Goal: Task Accomplishment & Management: Use online tool/utility

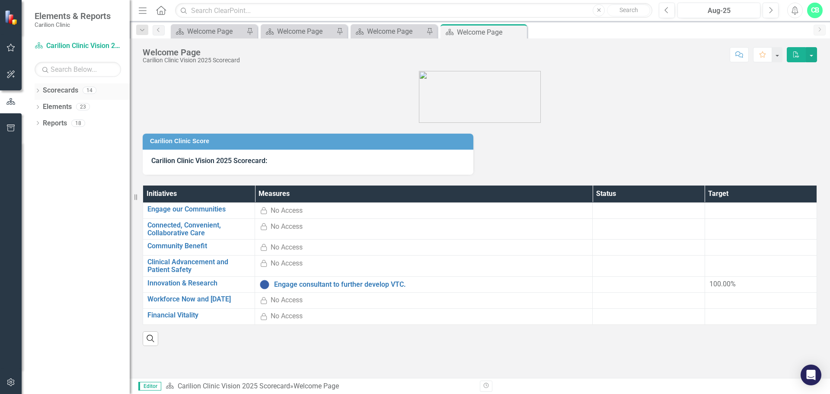
click at [37, 91] on icon "Dropdown" at bounding box center [38, 91] width 6 height 5
click at [44, 107] on icon "Dropdown" at bounding box center [42, 106] width 6 height 5
click at [56, 138] on div "Dropdown" at bounding box center [52, 139] width 9 height 7
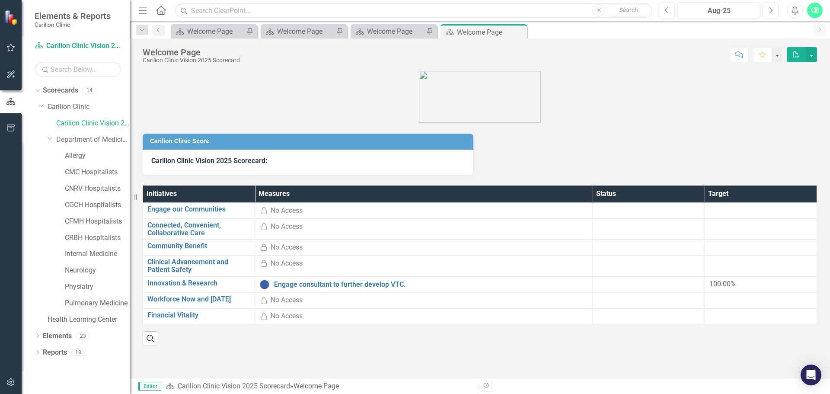
click at [84, 301] on link "Pulmonary Medicine" at bounding box center [97, 303] width 65 height 10
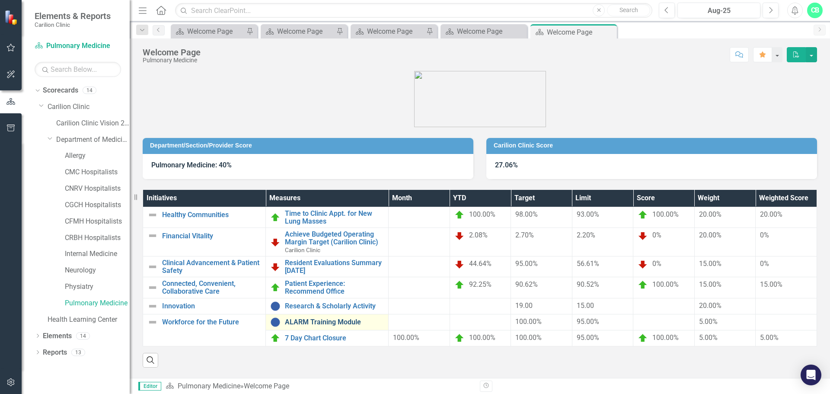
click at [320, 321] on link "ALARM Training Module" at bounding box center [334, 322] width 99 height 8
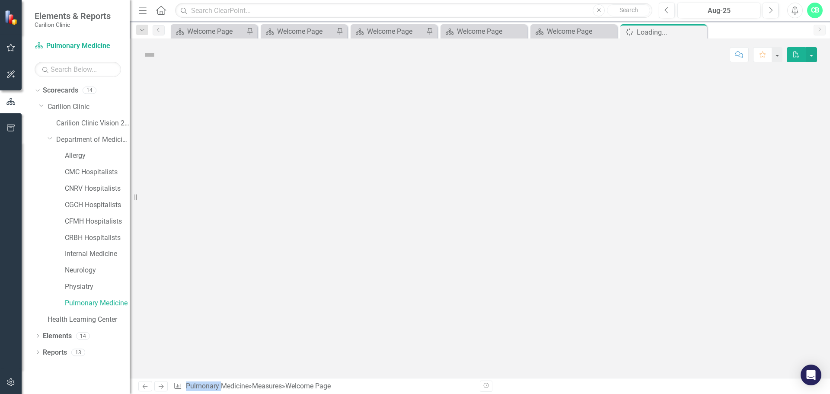
click at [320, 321] on div at bounding box center [480, 224] width 700 height 307
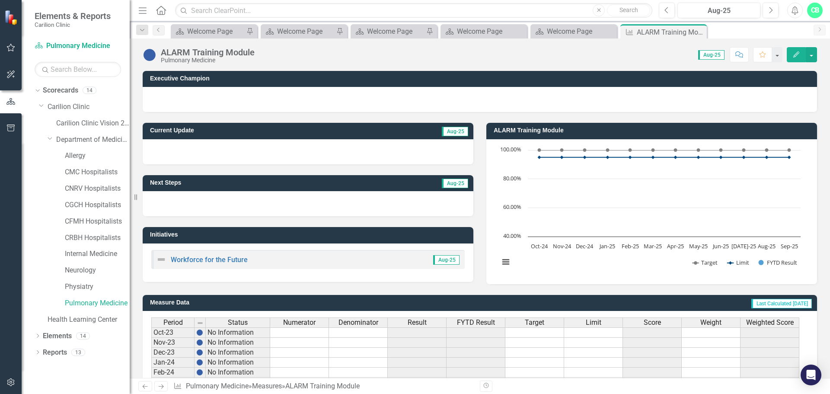
scroll to position [210, 0]
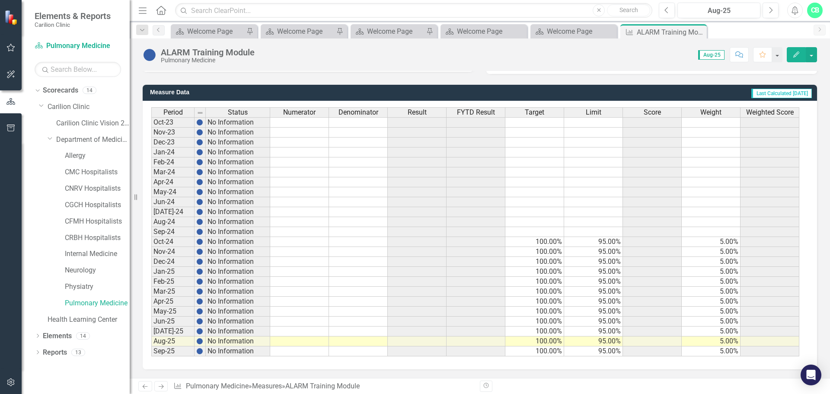
click at [310, 342] on td at bounding box center [299, 341] width 59 height 10
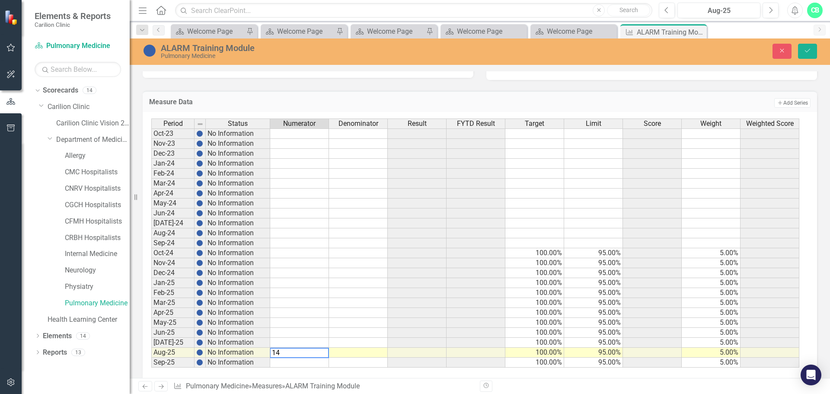
scroll to position [215, 0]
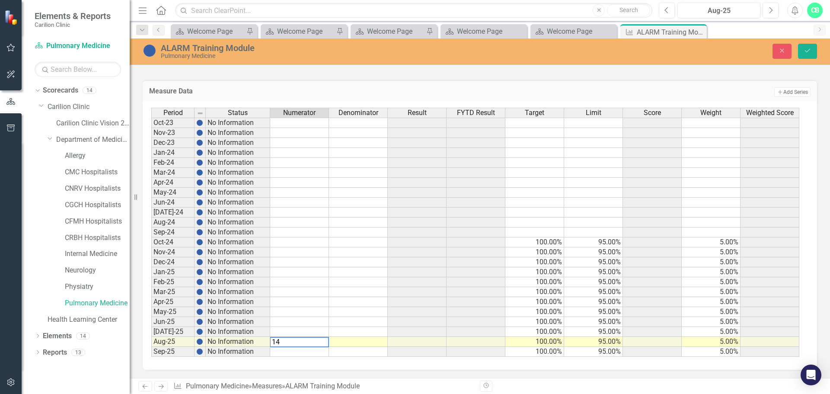
type textarea "14"
click at [359, 340] on td at bounding box center [358, 342] width 59 height 10
type textarea "14"
click at [808, 48] on icon "Save" at bounding box center [807, 51] width 8 height 6
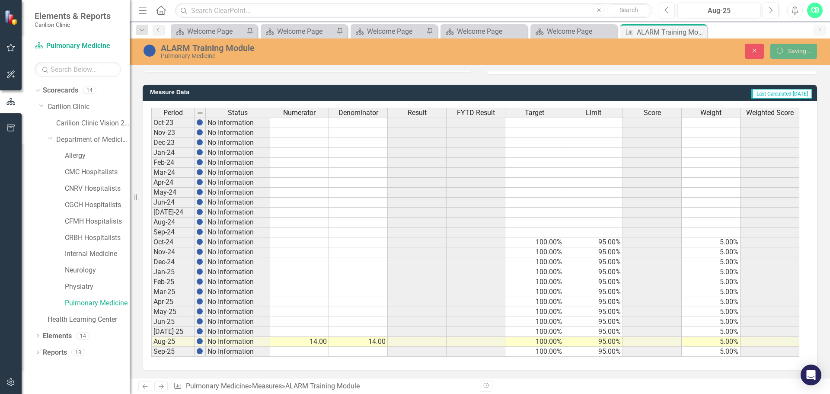
scroll to position [210, 0]
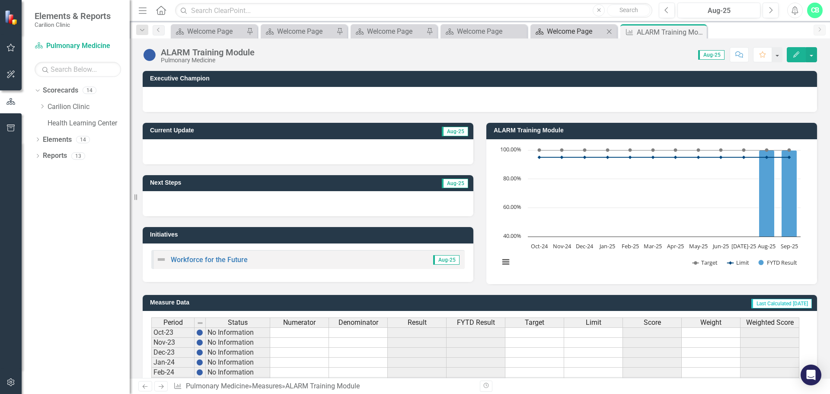
click at [578, 31] on div "Welcome Page" at bounding box center [575, 31] width 57 height 11
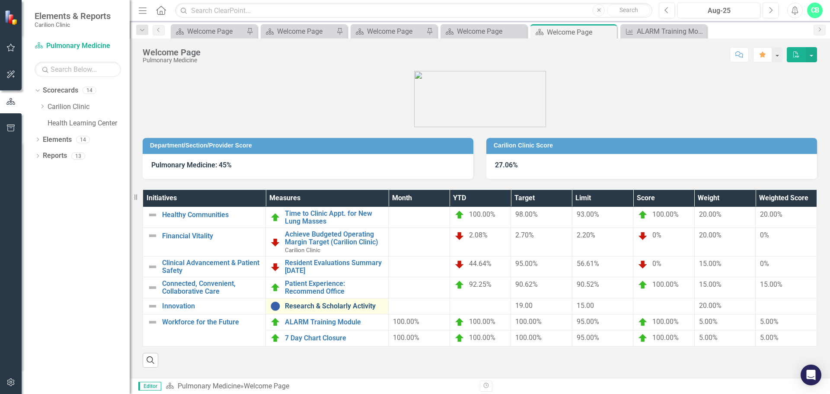
click at [330, 302] on link "Research & Scholarly Activity" at bounding box center [334, 306] width 99 height 8
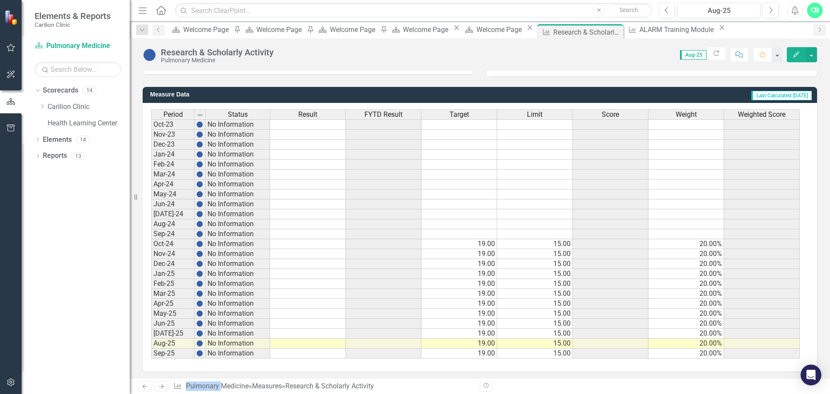
scroll to position [210, 0]
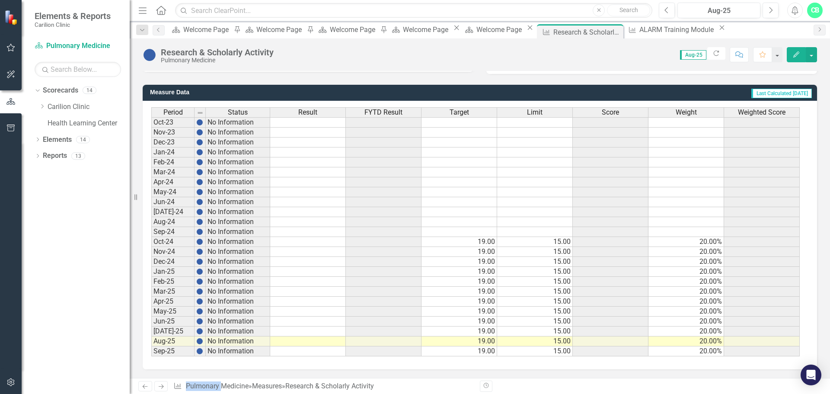
click at [311, 343] on td at bounding box center [308, 341] width 76 height 10
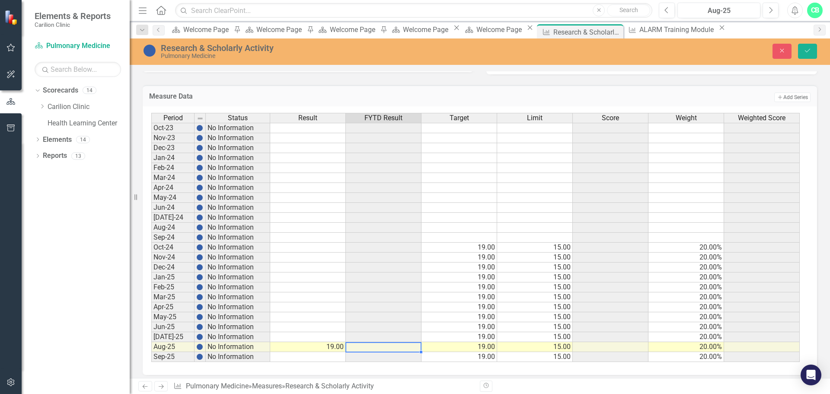
type textarea "1919"
click at [408, 349] on td at bounding box center [384, 347] width 76 height 10
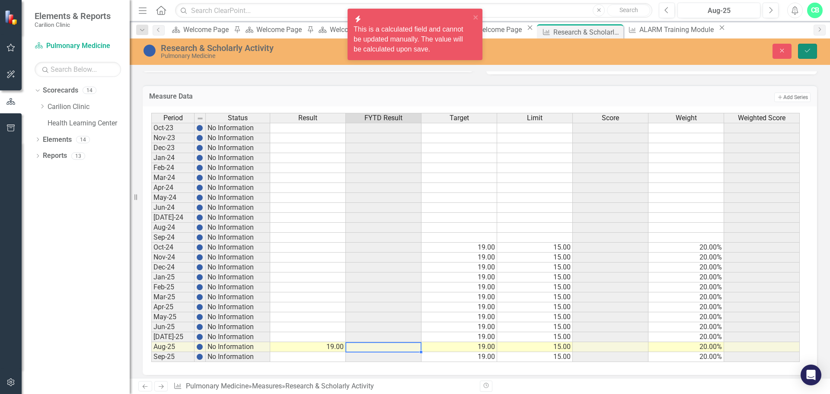
click at [806, 51] on icon "Save" at bounding box center [807, 51] width 8 height 6
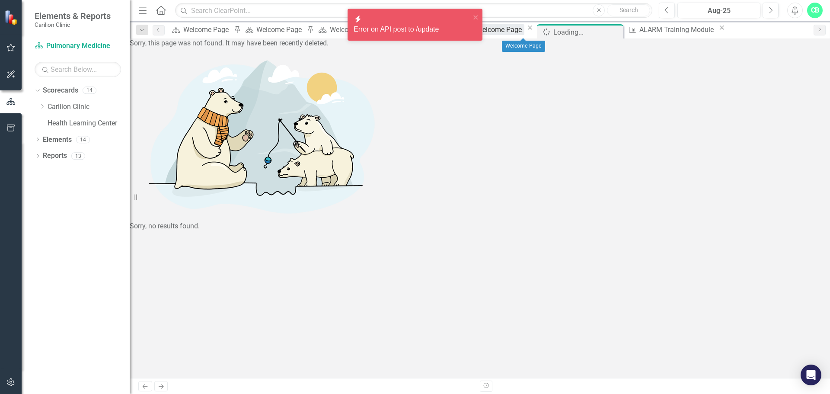
click at [524, 32] on div "Welcome Page" at bounding box center [500, 29] width 48 height 11
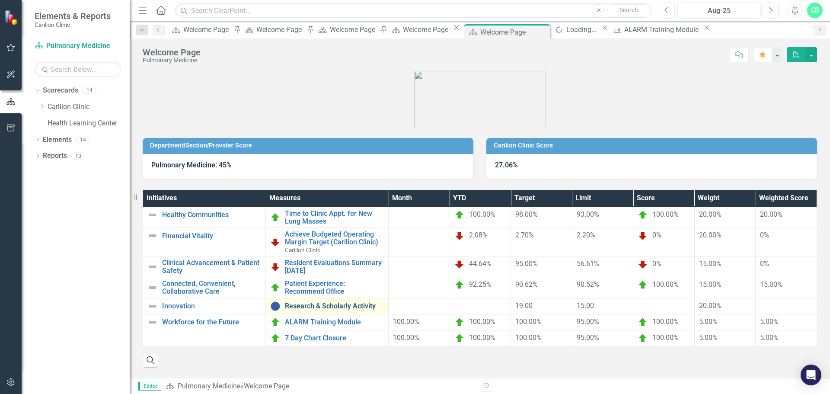
click at [325, 307] on link "Research & Scholarly Activity" at bounding box center [334, 306] width 99 height 8
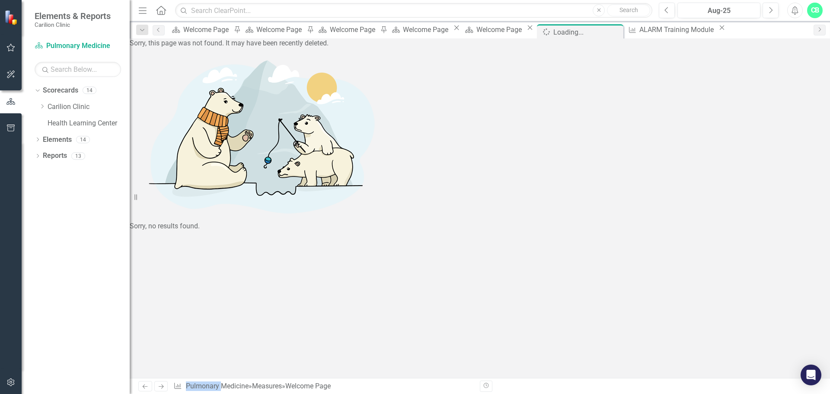
click at [325, 231] on div "Sorry, no results found." at bounding box center [480, 139] width 700 height 183
click at [678, 31] on div "ALARM Training Module" at bounding box center [677, 29] width 77 height 11
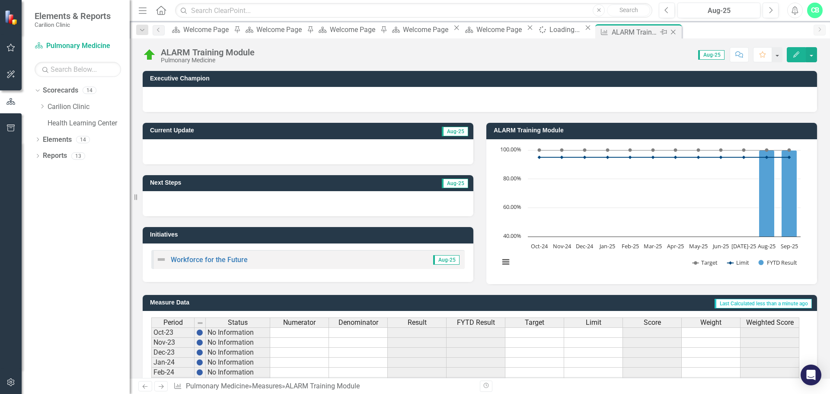
click at [677, 32] on icon "Close" at bounding box center [672, 32] width 9 height 7
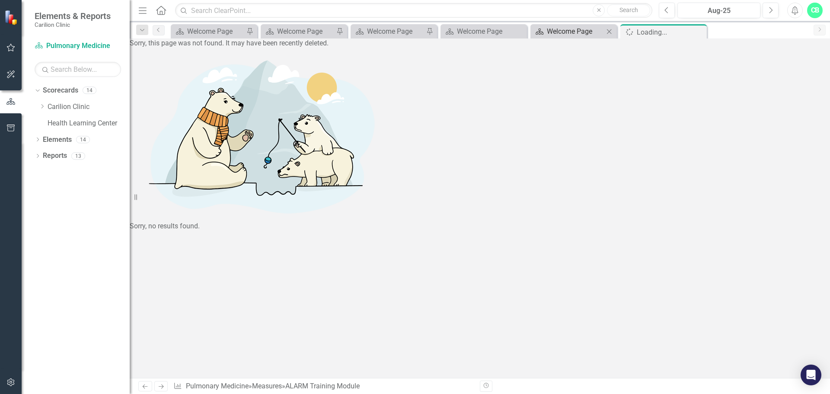
click at [558, 29] on div "Welcome Page" at bounding box center [575, 31] width 57 height 11
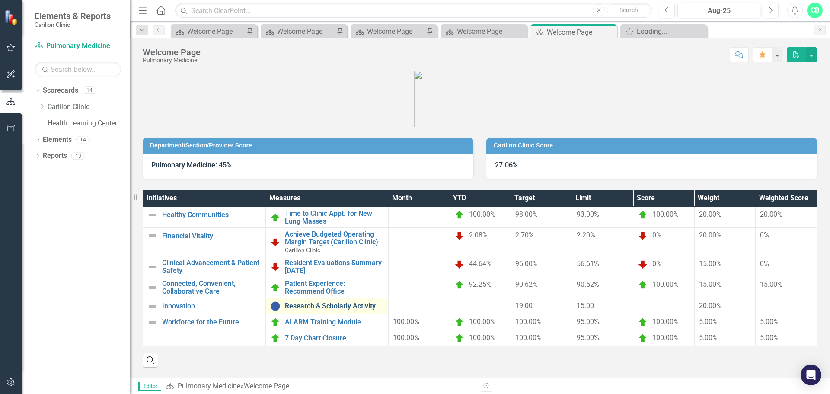
click at [311, 304] on link "Research & Scholarly Activity" at bounding box center [334, 306] width 99 height 8
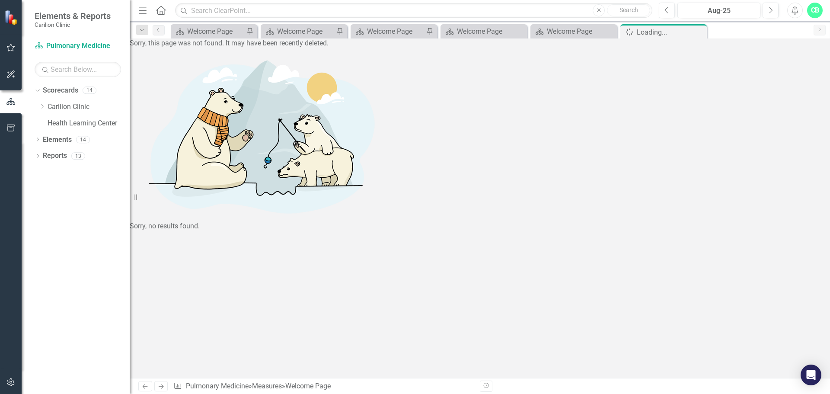
click at [0, 0] on icon "Close" at bounding box center [0, 0] width 0 height 0
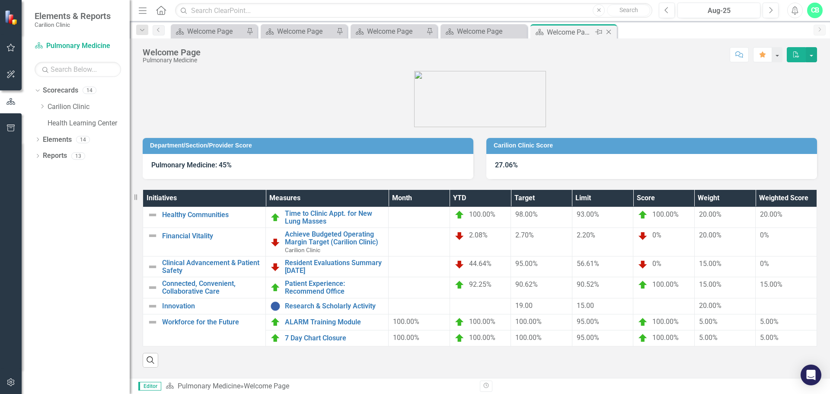
click at [568, 32] on div "Welcome Page" at bounding box center [570, 32] width 46 height 11
click at [292, 289] on link "Patient Experience: Recommend Office" at bounding box center [334, 287] width 99 height 15
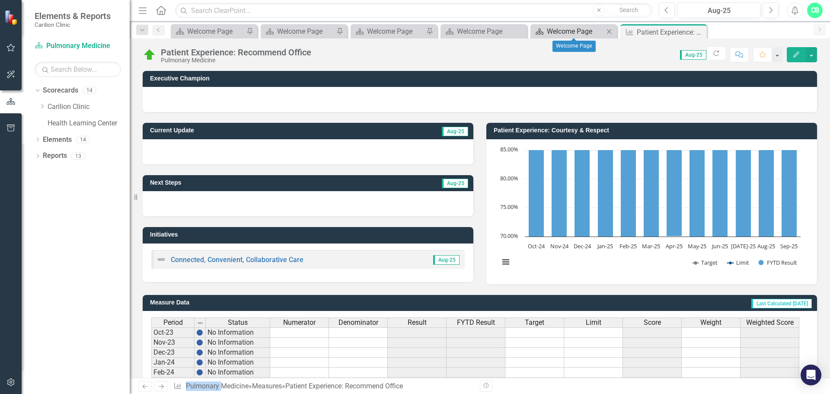
click at [590, 34] on div "Welcome Page" at bounding box center [575, 31] width 57 height 11
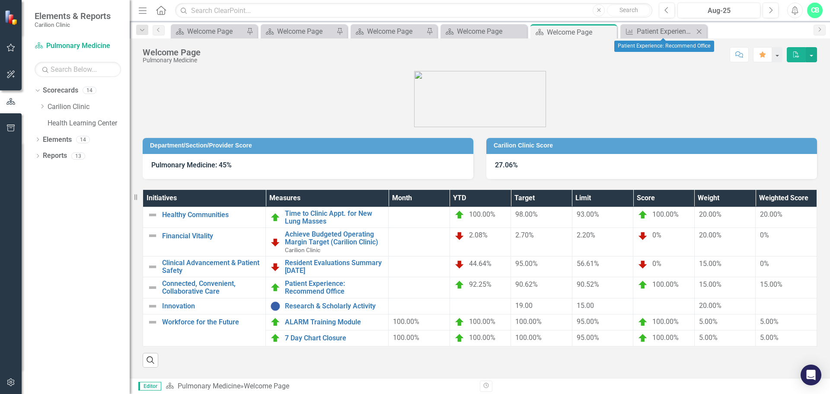
drag, startPoint x: 699, startPoint y: 30, endPoint x: 586, endPoint y: 115, distance: 141.0
click at [699, 32] on icon "Close" at bounding box center [698, 31] width 9 height 7
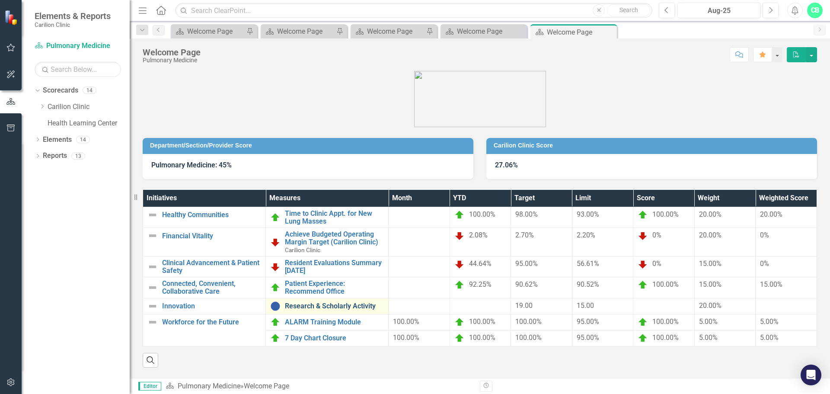
click at [317, 305] on link "Research & Scholarly Activity" at bounding box center [334, 306] width 99 height 8
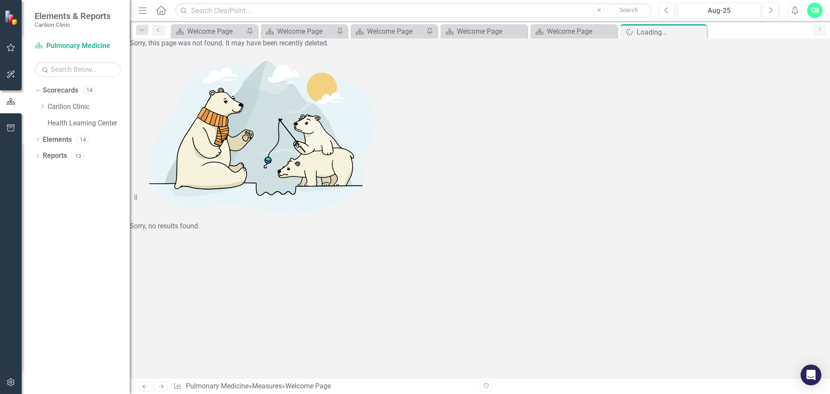
drag, startPoint x: 702, startPoint y: 31, endPoint x: 646, endPoint y: 34, distance: 56.2
click at [0, 0] on icon "Close" at bounding box center [0, 0] width 0 height 0
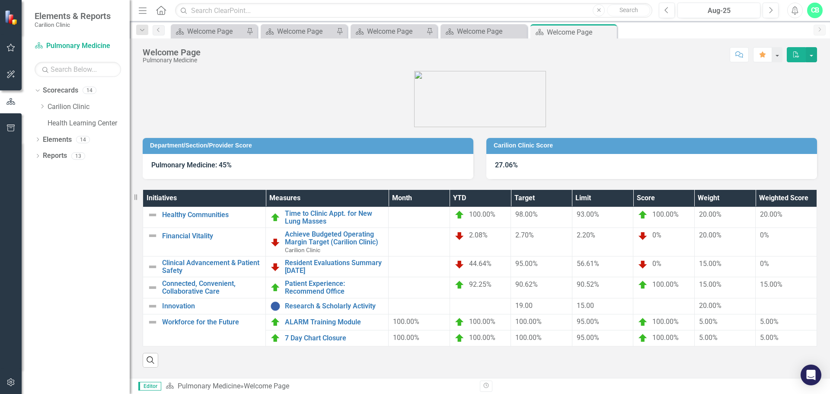
click at [804, 55] on button "PDF" at bounding box center [795, 54] width 19 height 15
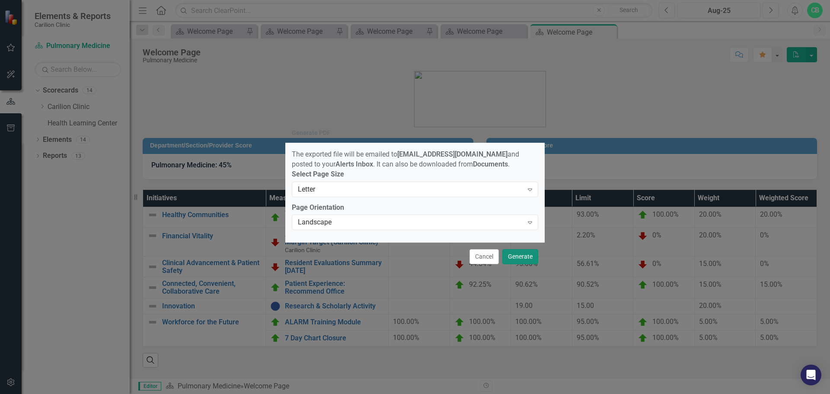
click at [522, 258] on button "Generate" at bounding box center [520, 256] width 36 height 15
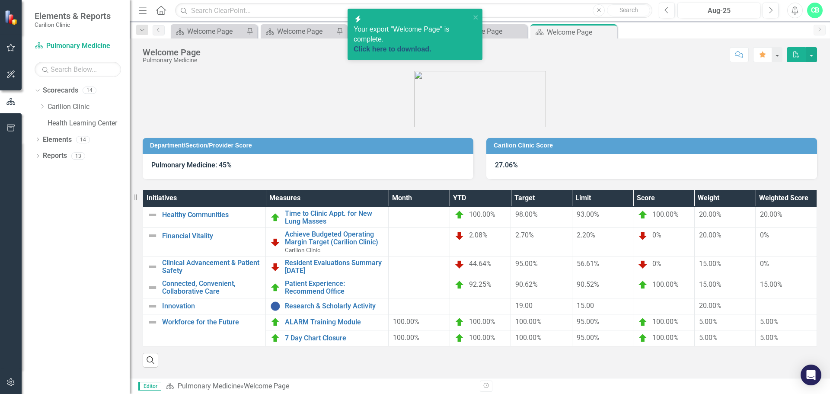
click at [426, 45] on link "Click here to download." at bounding box center [392, 48] width 78 height 7
